Goal: Complete application form

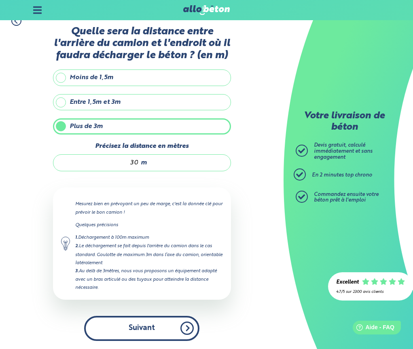
click at [138, 335] on button "Suivant" at bounding box center [141, 328] width 115 height 25
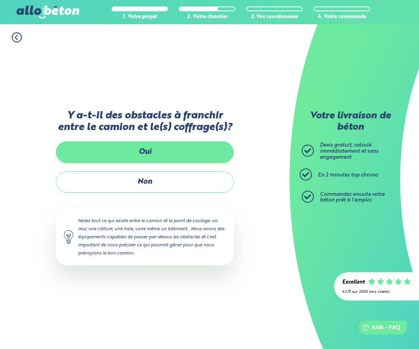
click at [117, 150] on label "Oui" at bounding box center [145, 152] width 178 height 21
click at [0, 0] on input "Oui" at bounding box center [0, 0] width 0 height 0
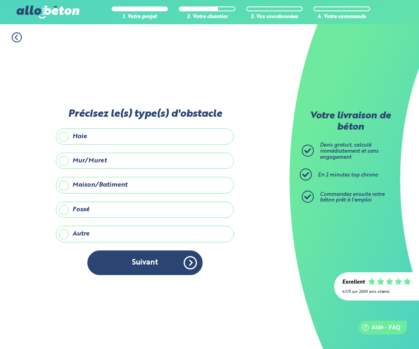
click at [101, 185] on label "Maison/Batiment" at bounding box center [145, 185] width 178 height 16
click at [0, 0] on input "Maison/Batiment" at bounding box center [0, 0] width 0 height 0
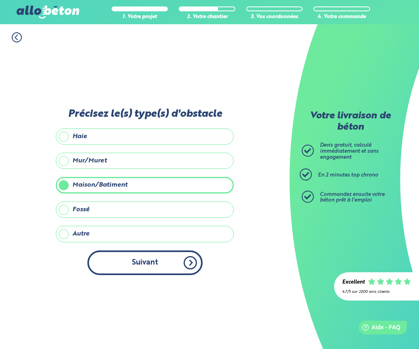
click at [129, 271] on button "Suivant" at bounding box center [144, 263] width 115 height 25
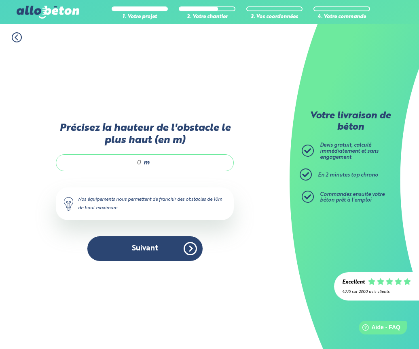
click at [127, 163] on input "Précisez la hauteur de l'obstacle le plus haut (en m)" at bounding box center [102, 163] width 77 height 8
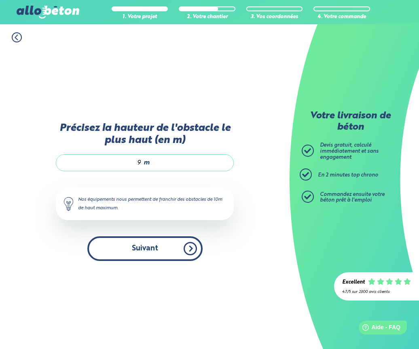
type input "9"
click at [143, 247] on button "Suivant" at bounding box center [144, 249] width 115 height 25
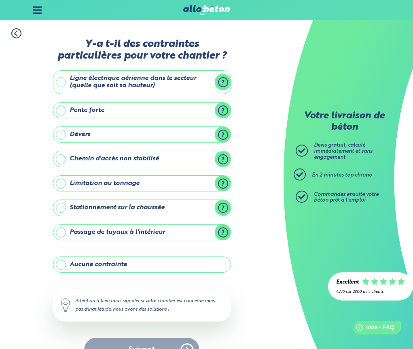
click at [124, 270] on label "Aucune contrainte" at bounding box center [142, 265] width 178 height 16
click at [0, 0] on input "Aucune contrainte" at bounding box center [0, 0] width 0 height 0
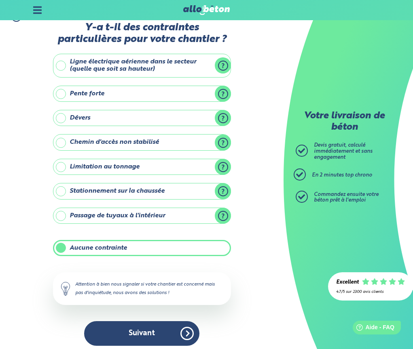
scroll to position [25, 0]
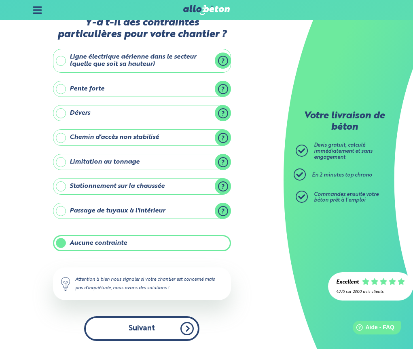
click at [138, 338] on button "Suivant" at bounding box center [141, 329] width 115 height 25
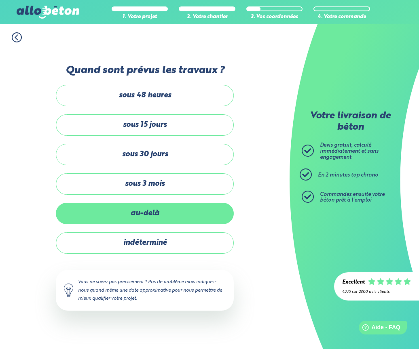
click at [160, 210] on label "au-delà" at bounding box center [145, 213] width 178 height 21
click at [0, 0] on input "au-delà" at bounding box center [0, 0] width 0 height 0
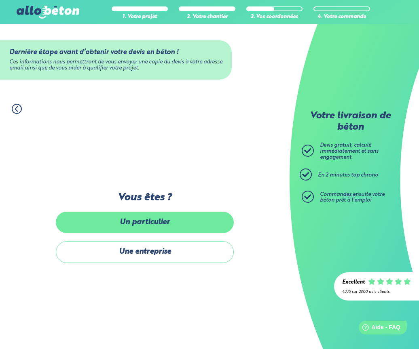
click at [158, 228] on label "Un particulier" at bounding box center [145, 222] width 178 height 21
click at [0, 0] on input "Un particulier" at bounding box center [0, 0] width 0 height 0
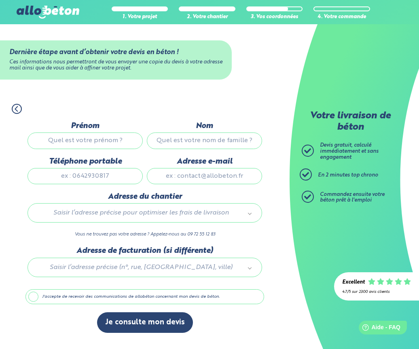
click at [77, 134] on input "Prénom" at bounding box center [84, 141] width 115 height 16
type input "[PERSON_NAME]"
type input "BERTRON"
type input "0630715206"
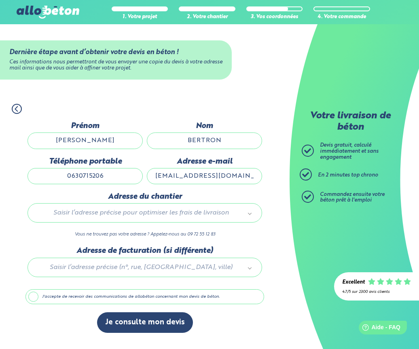
type input "[EMAIL_ADDRESS][DOMAIN_NAME]"
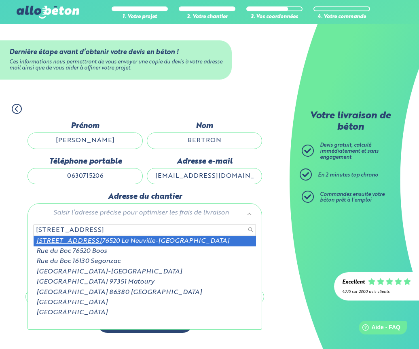
type input "[STREET_ADDRESS]"
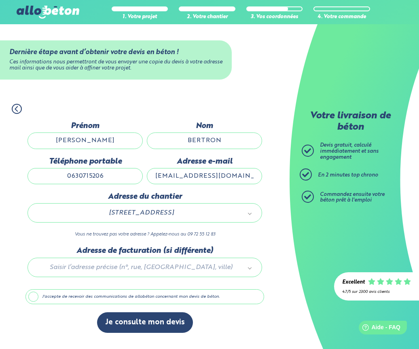
click at [92, 298] on label "J'accepte de recevoir des communications de allobéton concernant mon devis de b…" at bounding box center [144, 297] width 239 height 15
click at [0, 0] on input "J'accepte de recevoir des communications de allobéton concernant mon devis de b…" at bounding box center [0, 0] width 0 height 0
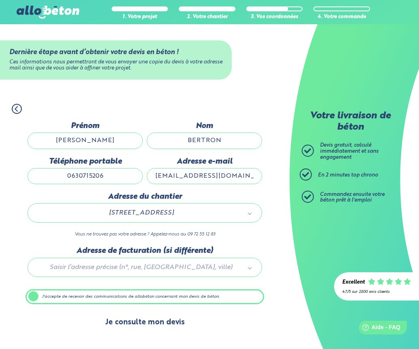
click at [132, 321] on button "Je consulte mon devis" at bounding box center [145, 323] width 96 height 21
